Goal: Task Accomplishment & Management: Use online tool/utility

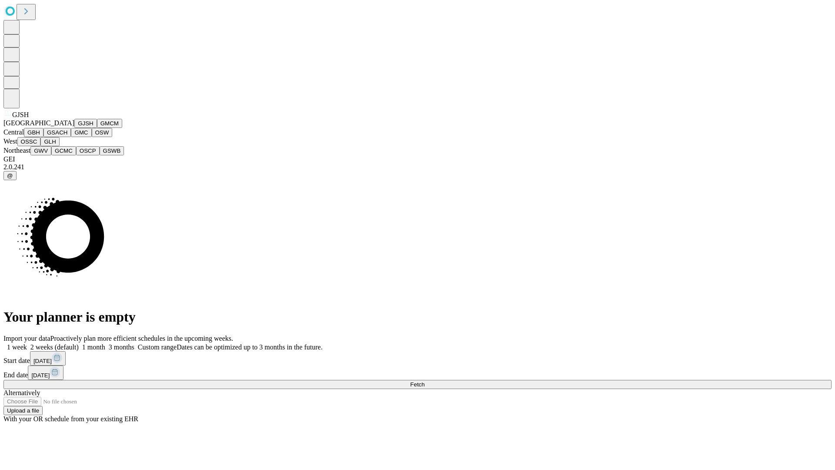
click at [74, 128] on button "GJSH" at bounding box center [85, 123] width 23 height 9
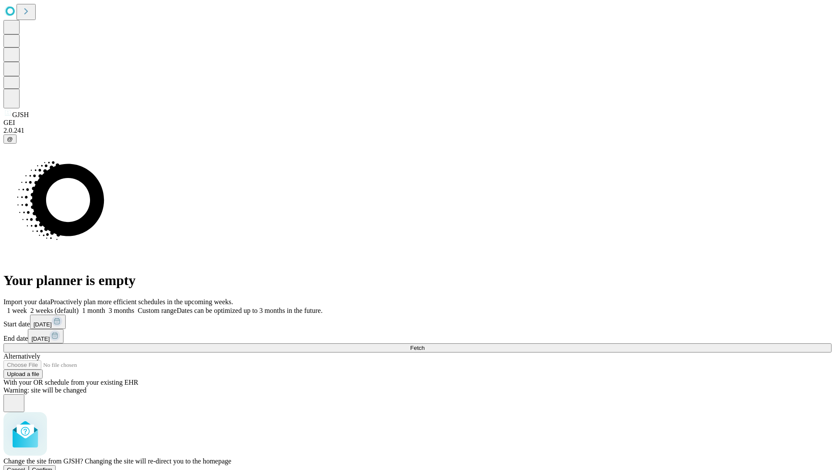
click at [53, 466] on span "Confirm" at bounding box center [42, 469] width 20 height 7
click at [79, 307] on label "2 weeks (default)" at bounding box center [53, 310] width 52 height 7
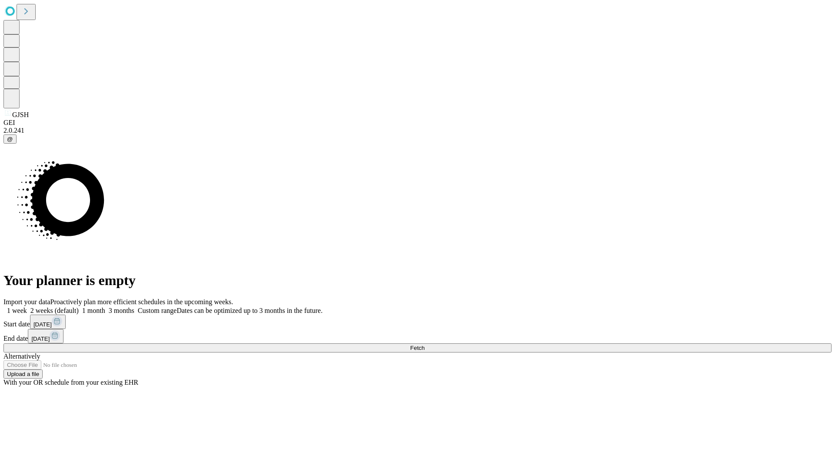
click at [425, 345] on span "Fetch" at bounding box center [417, 348] width 14 height 7
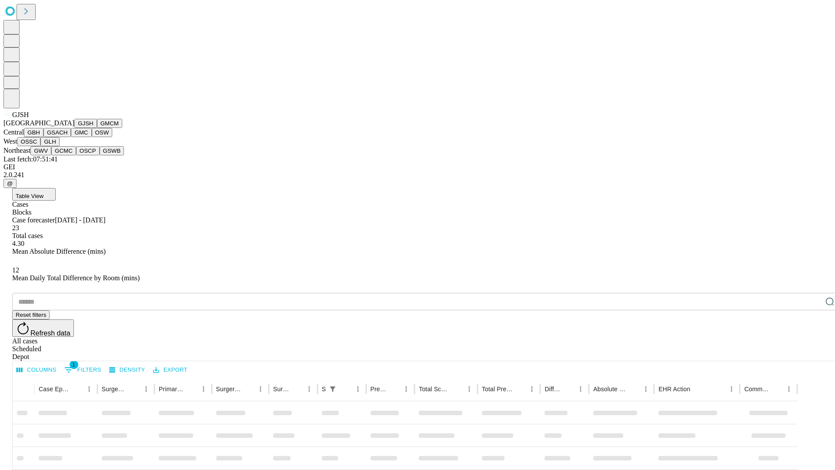
click at [97, 128] on button "GMCM" at bounding box center [109, 123] width 25 height 9
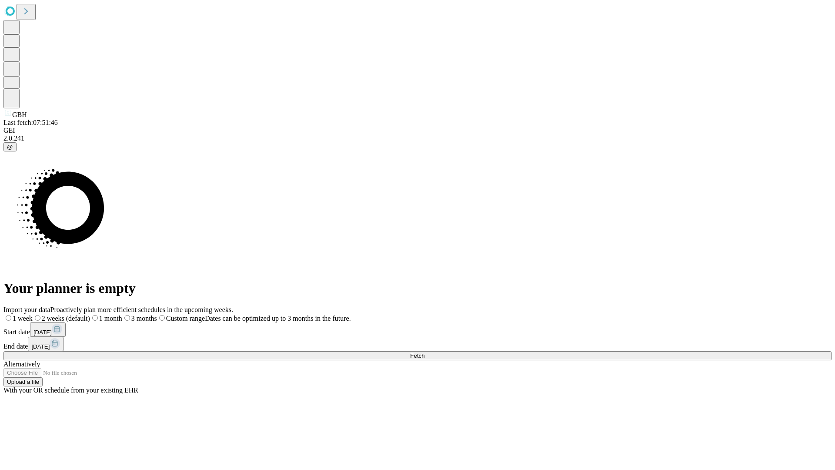
click at [90, 315] on label "2 weeks (default)" at bounding box center [61, 318] width 57 height 7
click at [425, 352] on span "Fetch" at bounding box center [417, 355] width 14 height 7
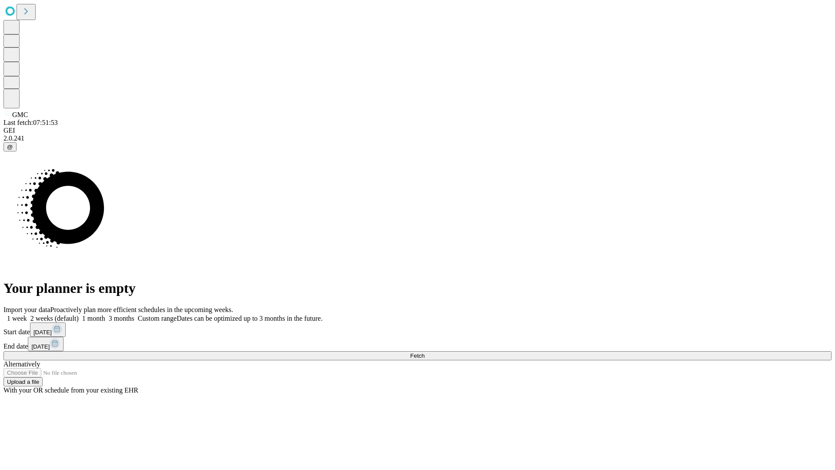
click at [79, 315] on label "2 weeks (default)" at bounding box center [53, 318] width 52 height 7
click at [425, 352] on span "Fetch" at bounding box center [417, 355] width 14 height 7
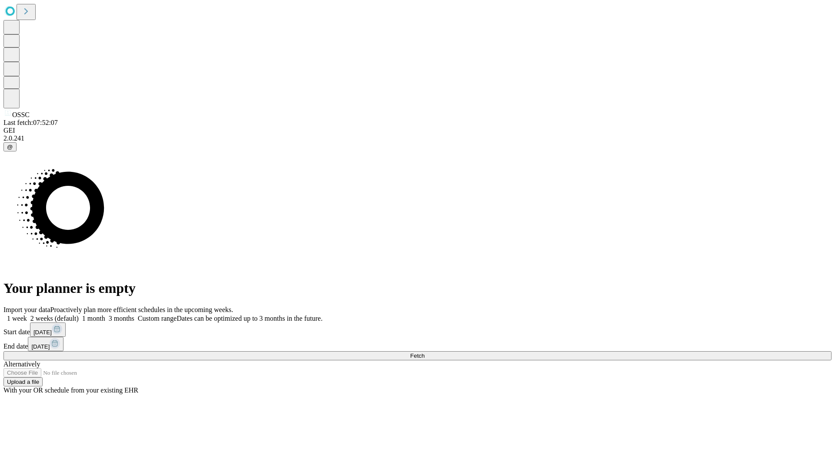
click at [79, 315] on label "2 weeks (default)" at bounding box center [53, 318] width 52 height 7
click at [425, 352] on span "Fetch" at bounding box center [417, 355] width 14 height 7
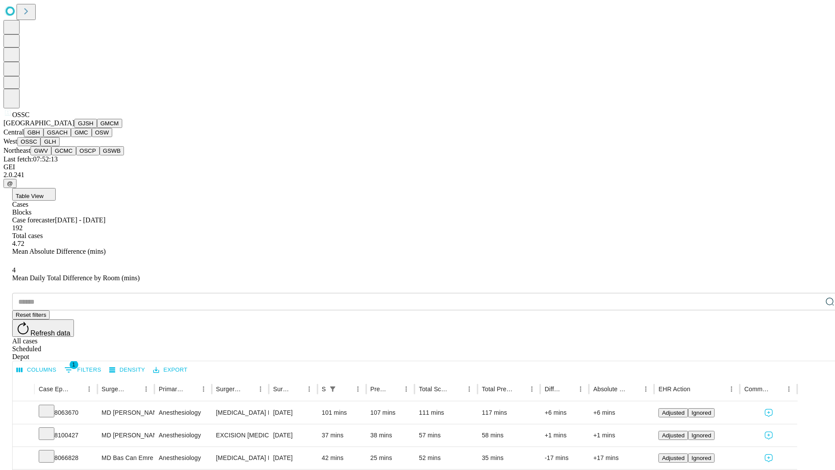
click at [59, 146] on button "GLH" at bounding box center [49, 141] width 19 height 9
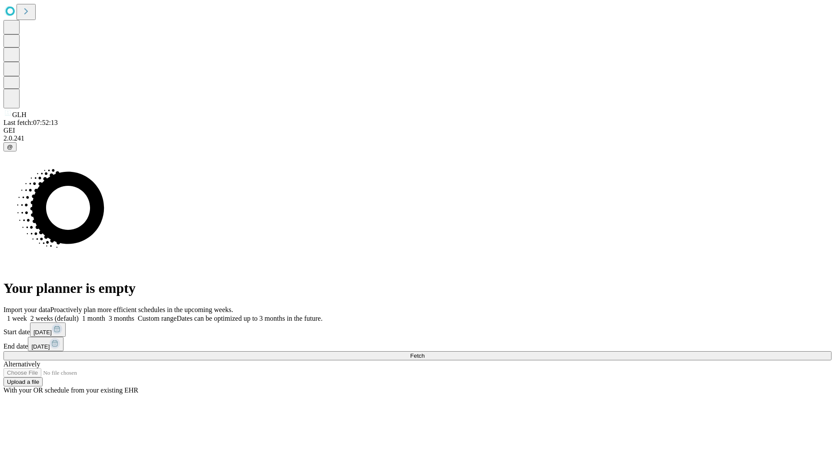
click at [79, 315] on label "2 weeks (default)" at bounding box center [53, 318] width 52 height 7
click at [425, 352] on span "Fetch" at bounding box center [417, 355] width 14 height 7
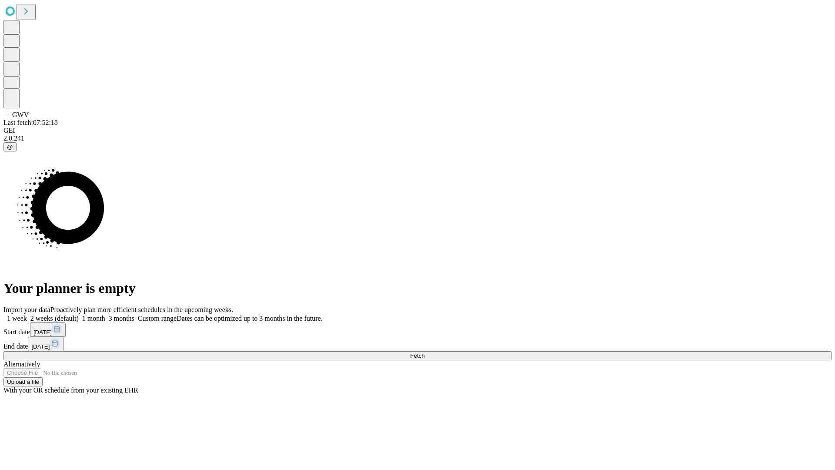
click at [79, 315] on label "2 weeks (default)" at bounding box center [53, 318] width 52 height 7
click at [425, 352] on span "Fetch" at bounding box center [417, 355] width 14 height 7
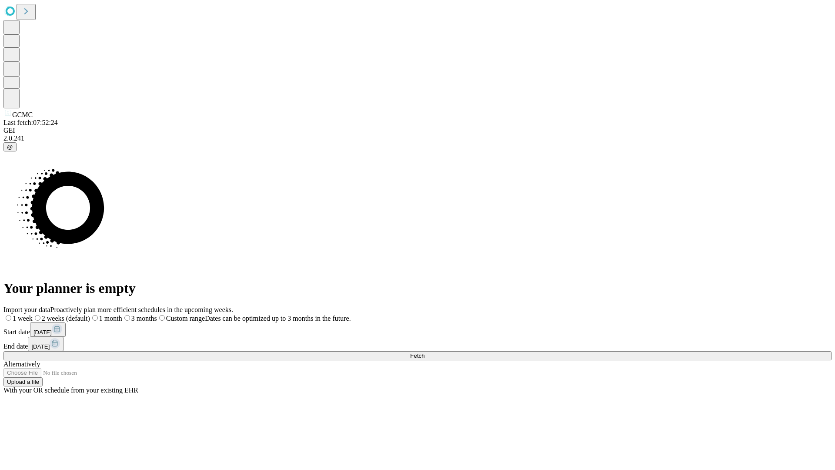
click at [90, 315] on label "2 weeks (default)" at bounding box center [61, 318] width 57 height 7
click at [425, 352] on span "Fetch" at bounding box center [417, 355] width 14 height 7
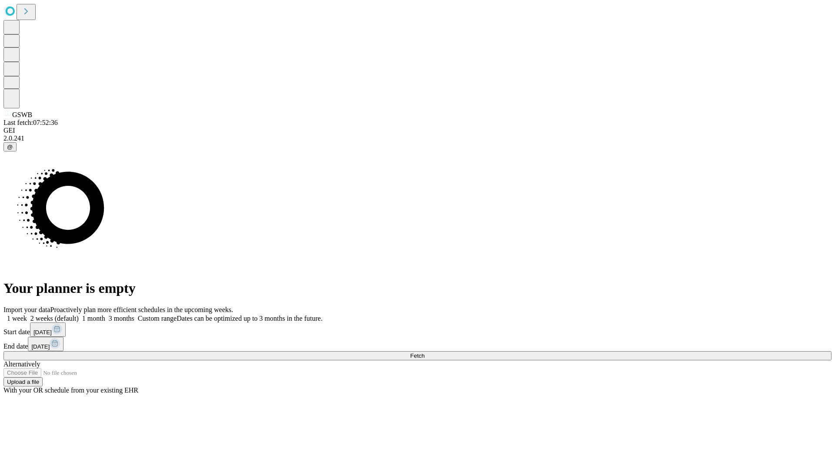
click at [425, 352] on span "Fetch" at bounding box center [417, 355] width 14 height 7
